Goal: Book appointment/travel/reservation

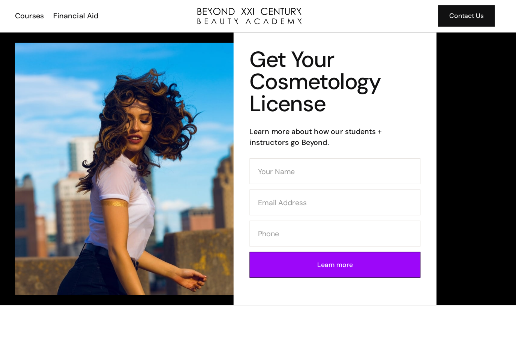
click at [39, 19] on div "Courses" at bounding box center [52, 15] width 26 height 10
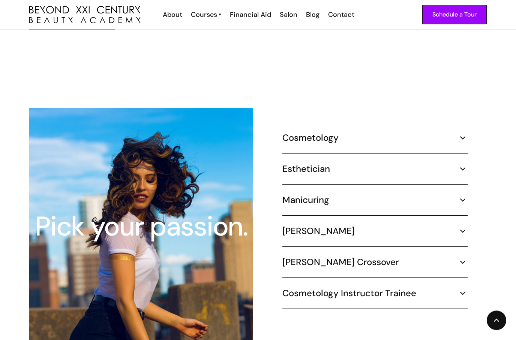
scroll to position [642, 0]
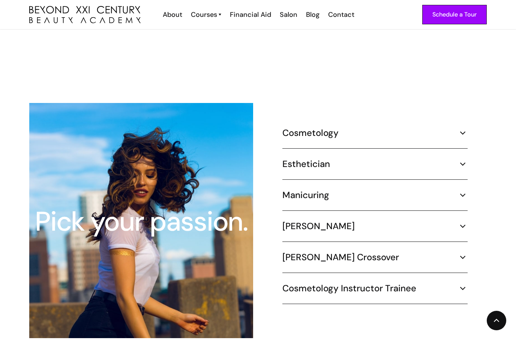
click at [464, 128] on img at bounding box center [463, 133] width 10 height 10
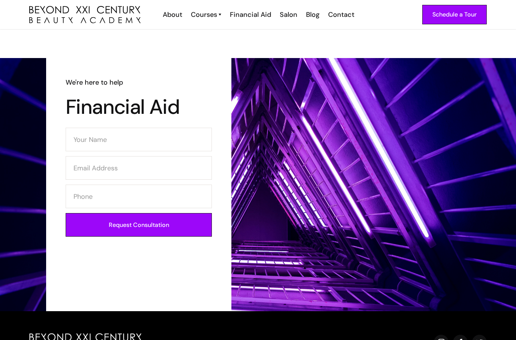
scroll to position [991, 0]
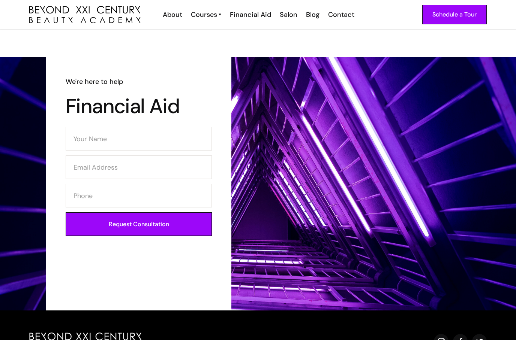
click at [211, 13] on div "Courses" at bounding box center [204, 15] width 26 height 10
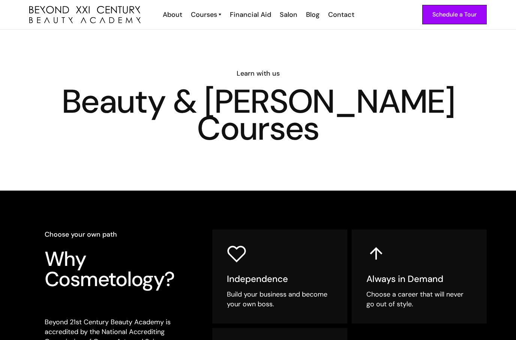
click at [166, 19] on div "About" at bounding box center [172, 15] width 19 height 10
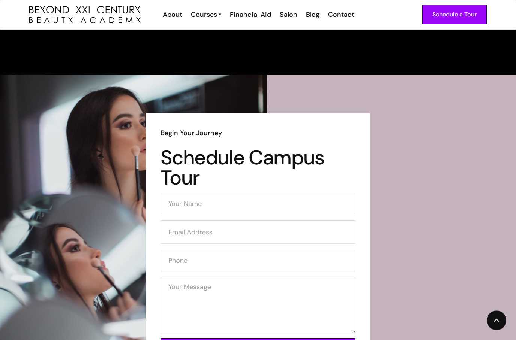
scroll to position [1093, 0]
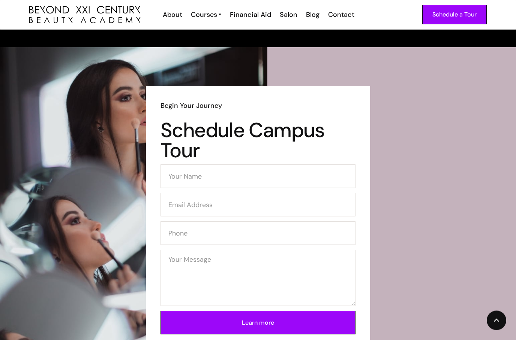
click at [457, 21] on link "Schedule a Tour" at bounding box center [454, 14] width 64 height 19
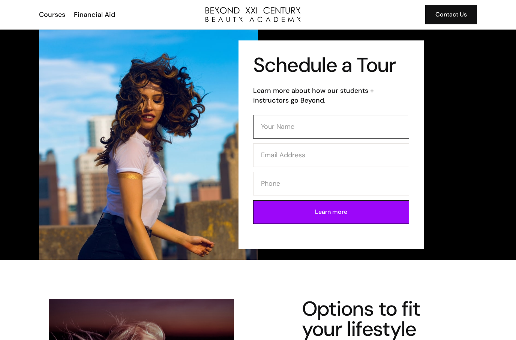
click at [281, 129] on input "Contact Form" at bounding box center [331, 127] width 156 height 24
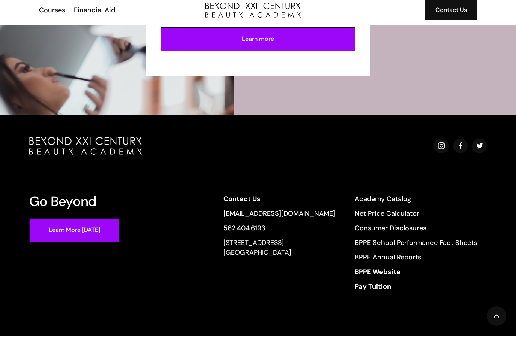
scroll to position [1453, 0]
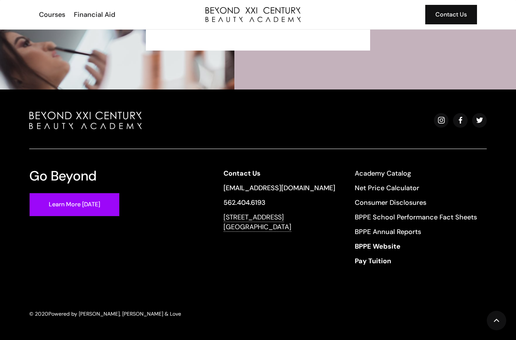
click at [284, 229] on div "13640 Imperial Highway, Suite 6,7,8 Santa Fe Springs, CA 90670" at bounding box center [279, 221] width 112 height 19
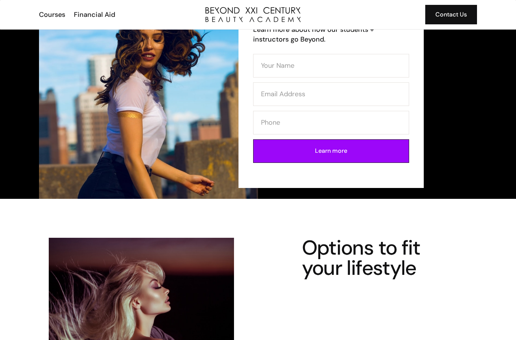
scroll to position [0, 0]
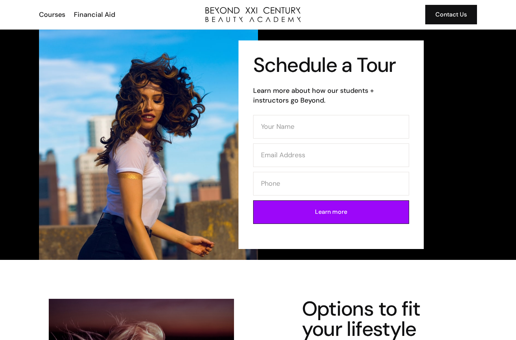
click at [219, 15] on img "home" at bounding box center [252, 14] width 95 height 15
